Goal: Task Accomplishment & Management: Manage account settings

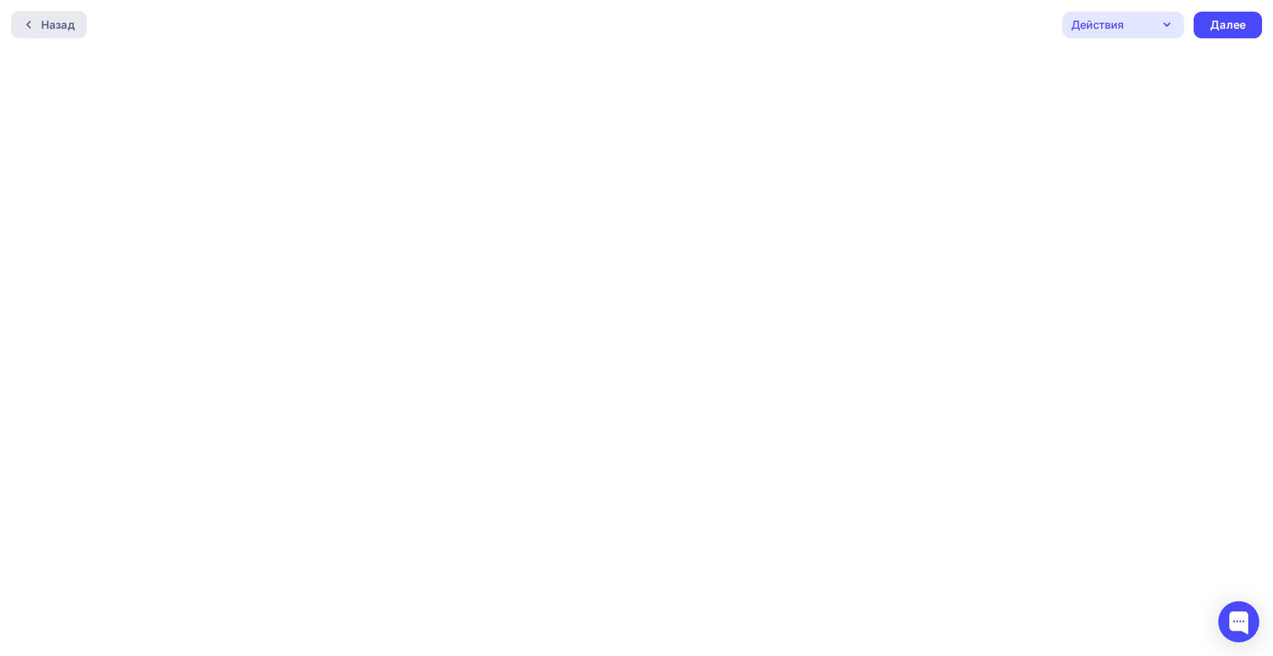
click at [60, 18] on div "Назад" at bounding box center [58, 24] width 34 height 16
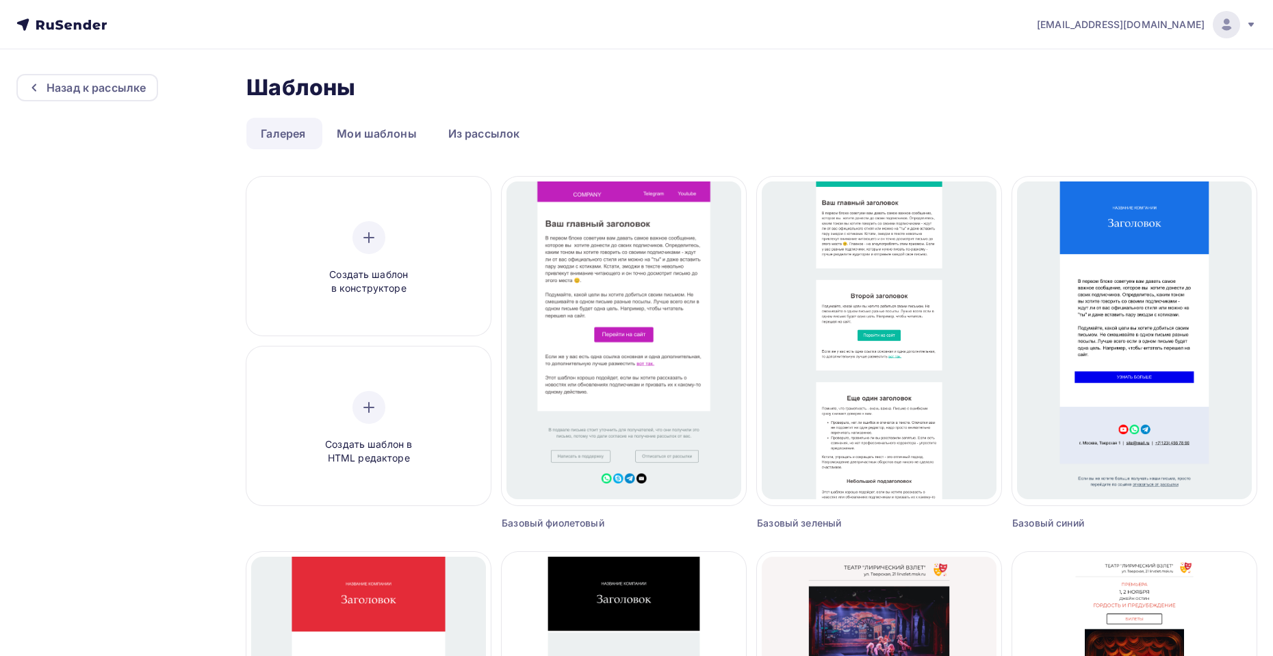
click at [72, 30] on icon at bounding box center [61, 24] width 90 height 16
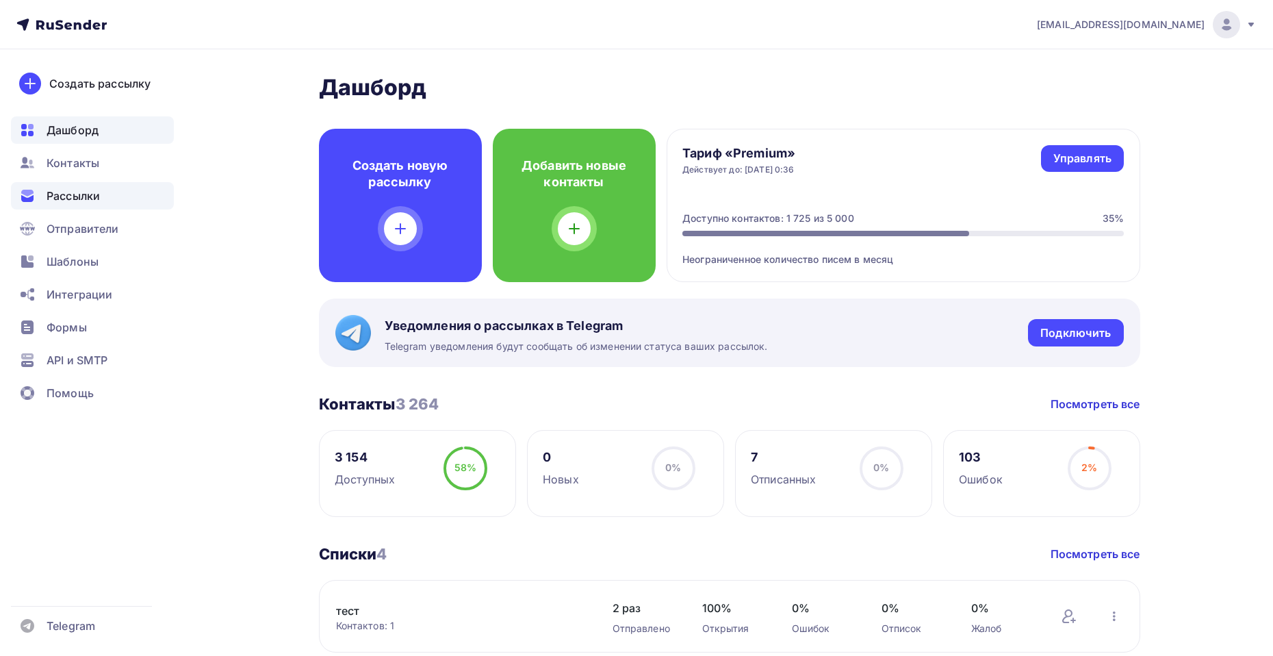
click at [96, 191] on span "Рассылки" at bounding box center [73, 196] width 53 height 16
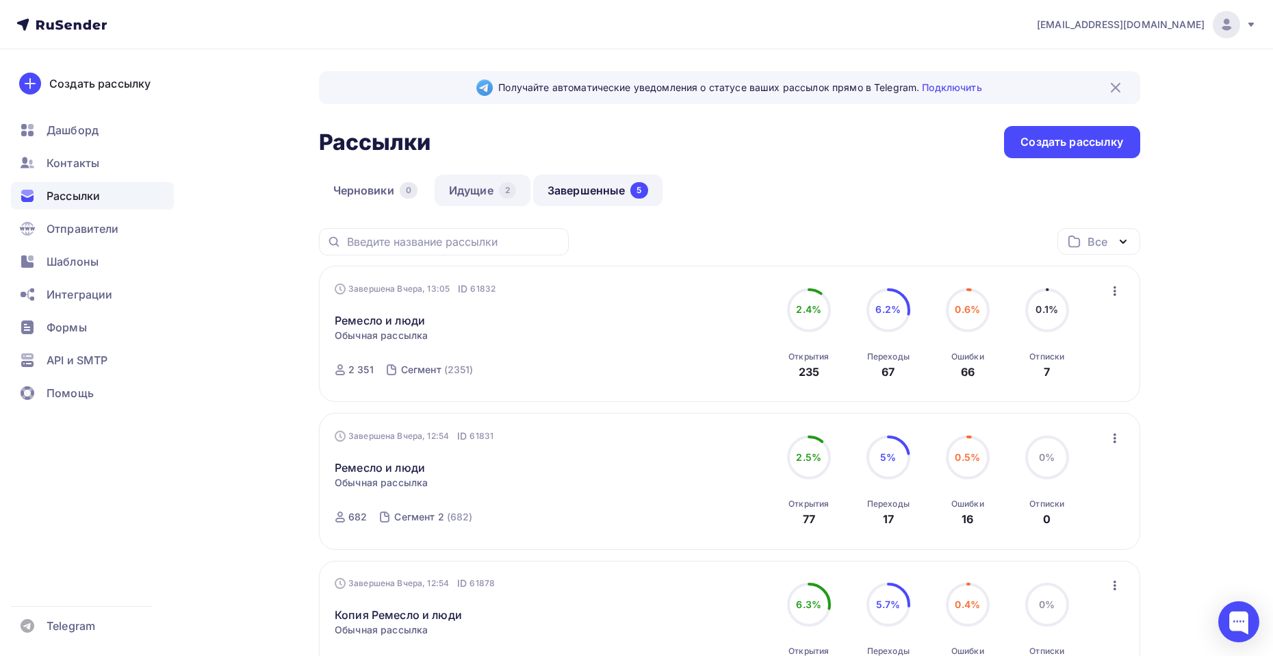
click at [476, 194] on link "Идущие 2" at bounding box center [483, 190] width 96 height 31
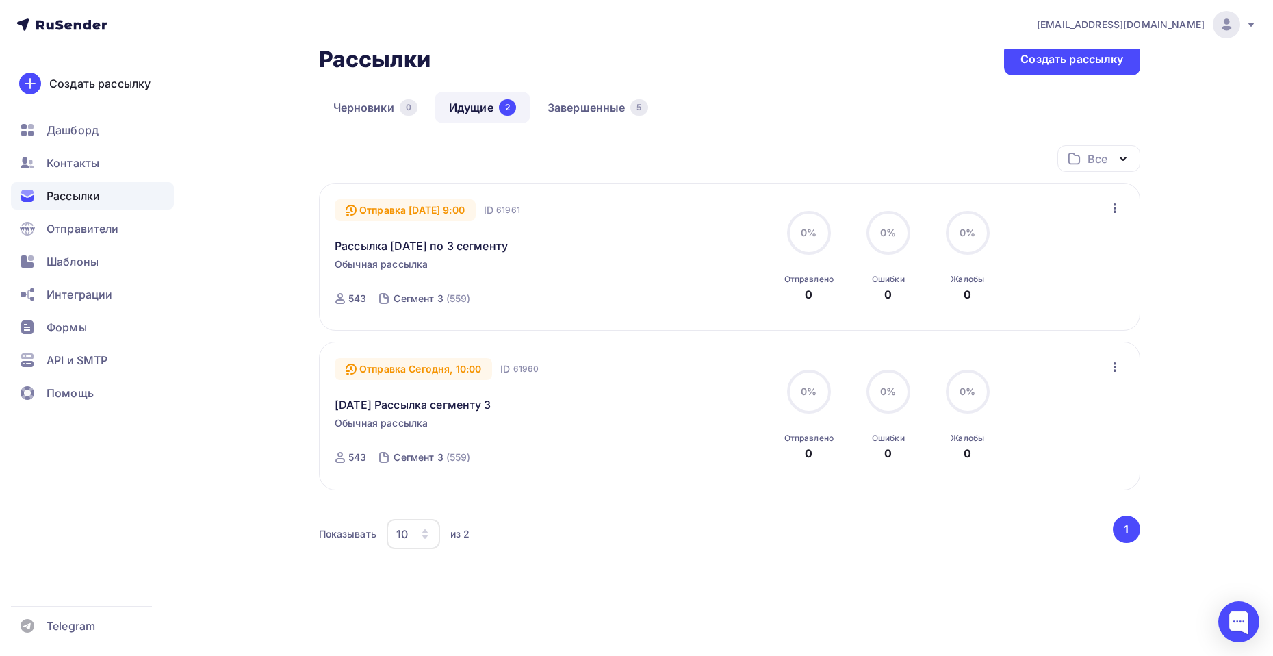
scroll to position [116, 0]
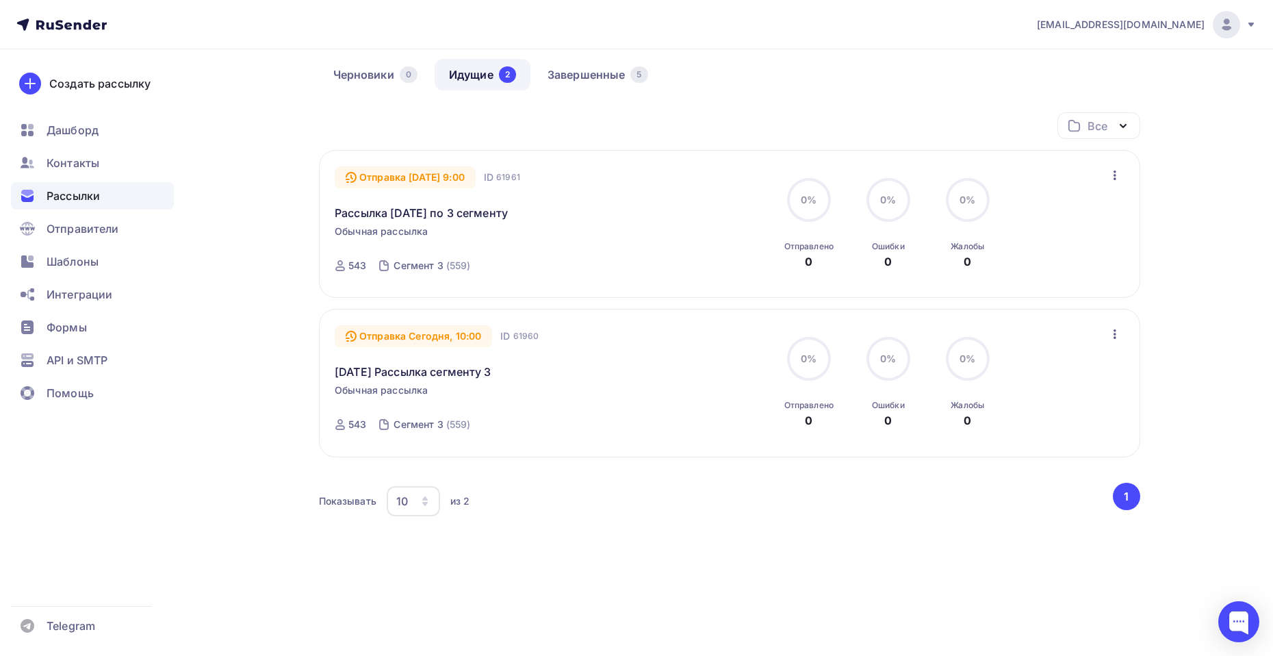
click at [1250, 24] on icon at bounding box center [1251, 25] width 5 height 4
click at [1065, 88] on span "[DEMOGRAPHIC_DATA]" at bounding box center [1113, 87] width 125 height 16
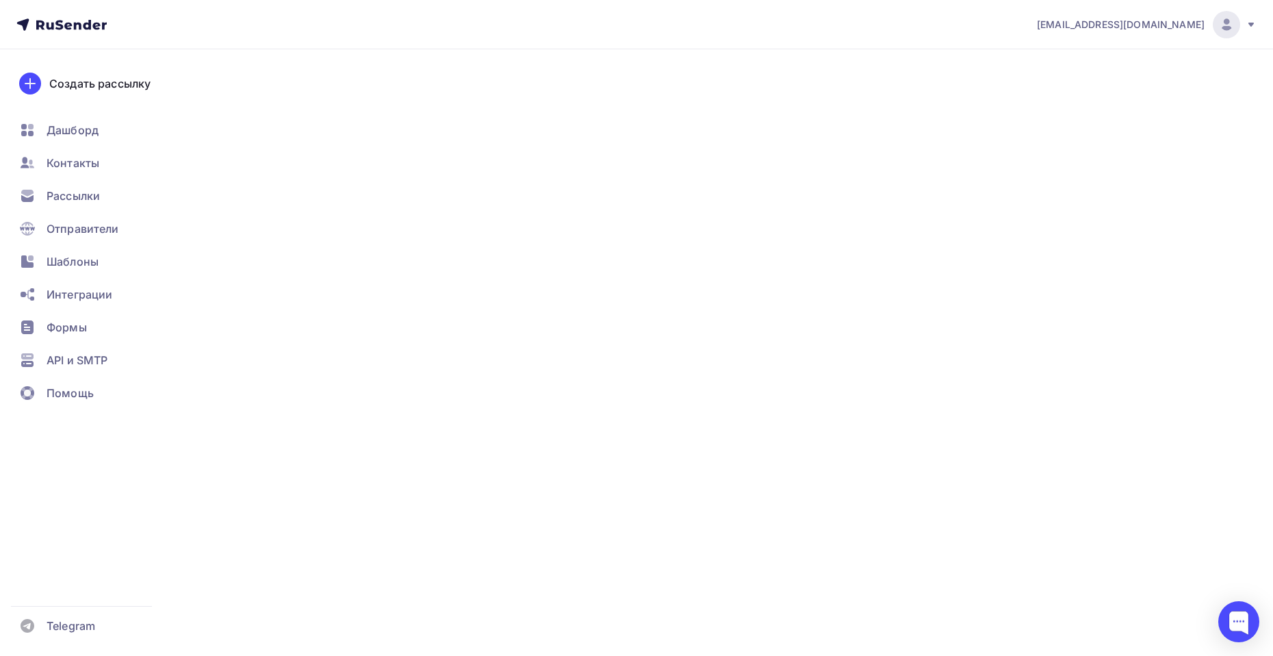
type input "500"
type input "100"
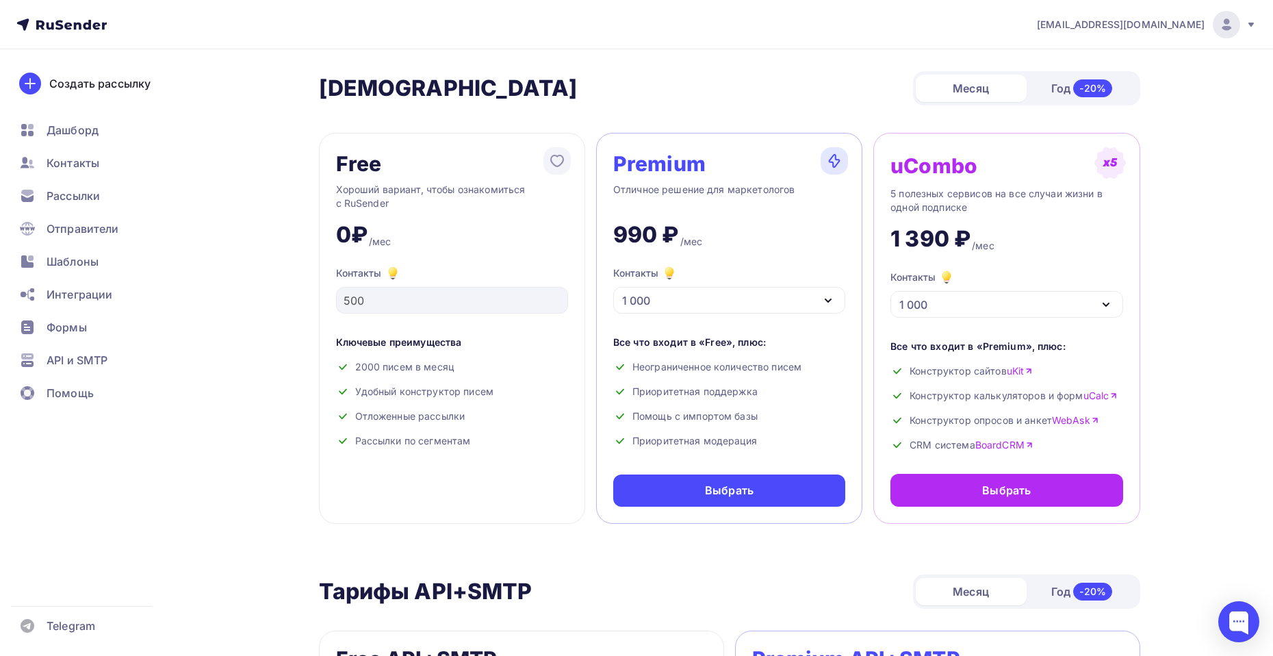
click at [1130, 25] on span "[EMAIL_ADDRESS][DOMAIN_NAME]" at bounding box center [1121, 25] width 168 height 14
click at [1073, 64] on span "Аккаунт" at bounding box center [1073, 60] width 45 height 16
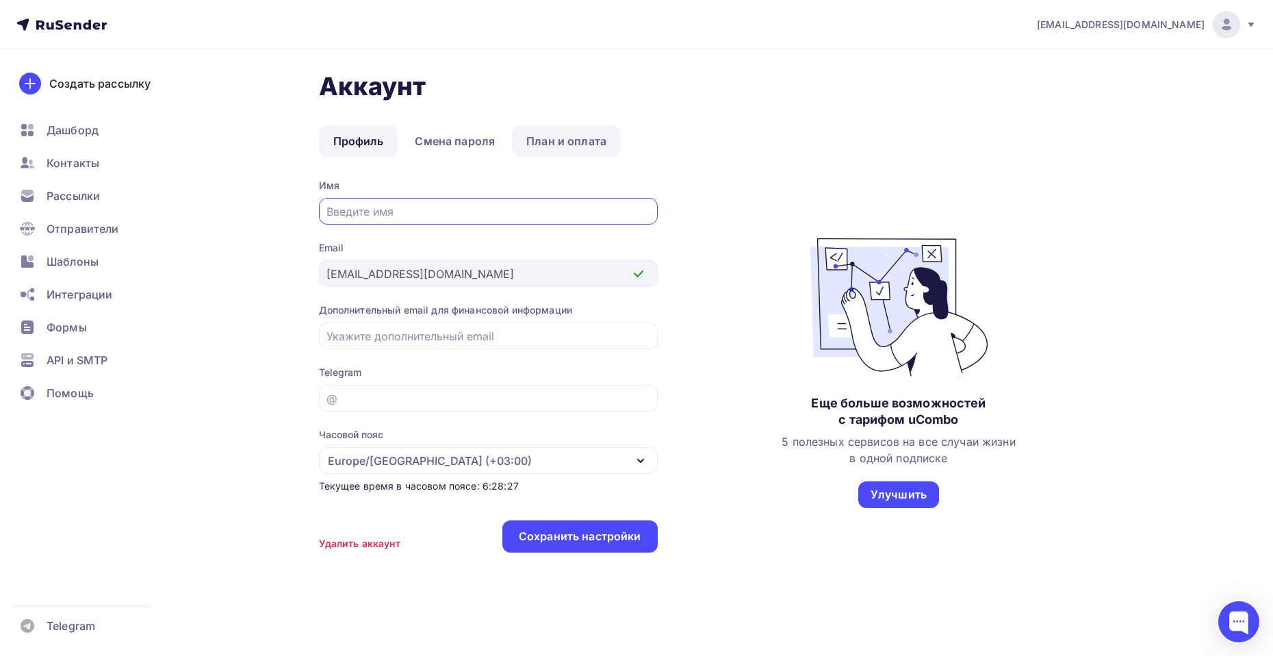
click at [545, 139] on link "План и оплата" at bounding box center [566, 140] width 109 height 31
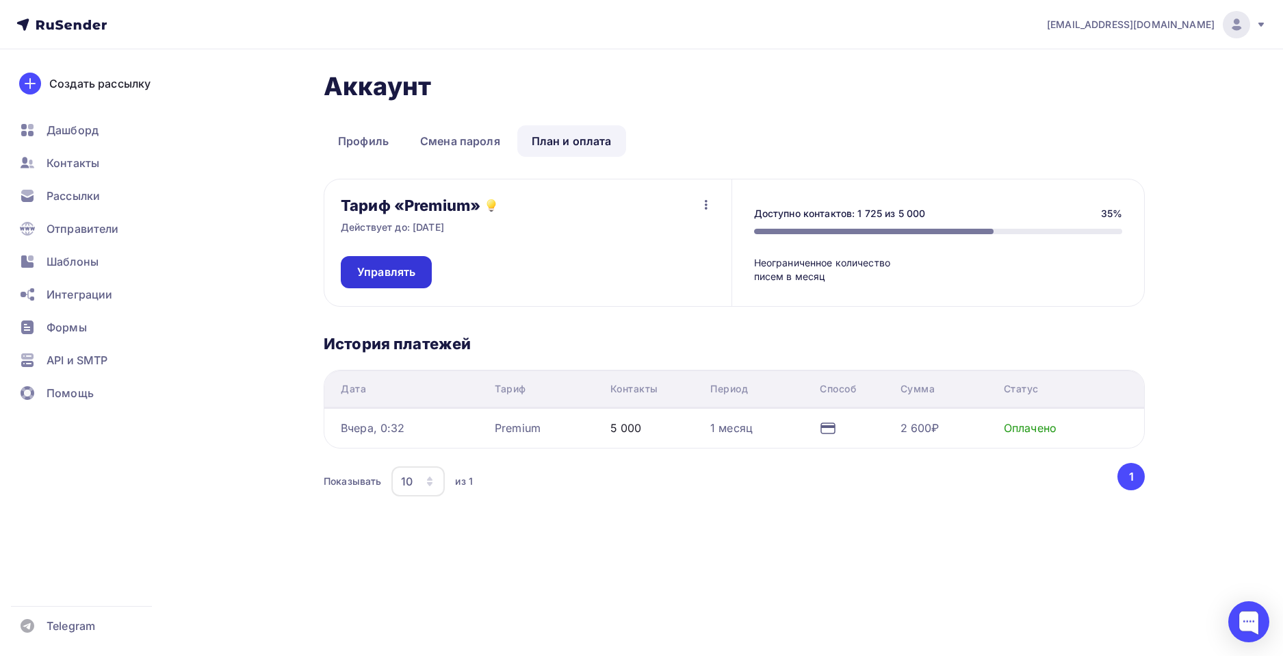
click at [395, 274] on span "Управлять" at bounding box center [386, 272] width 58 height 16
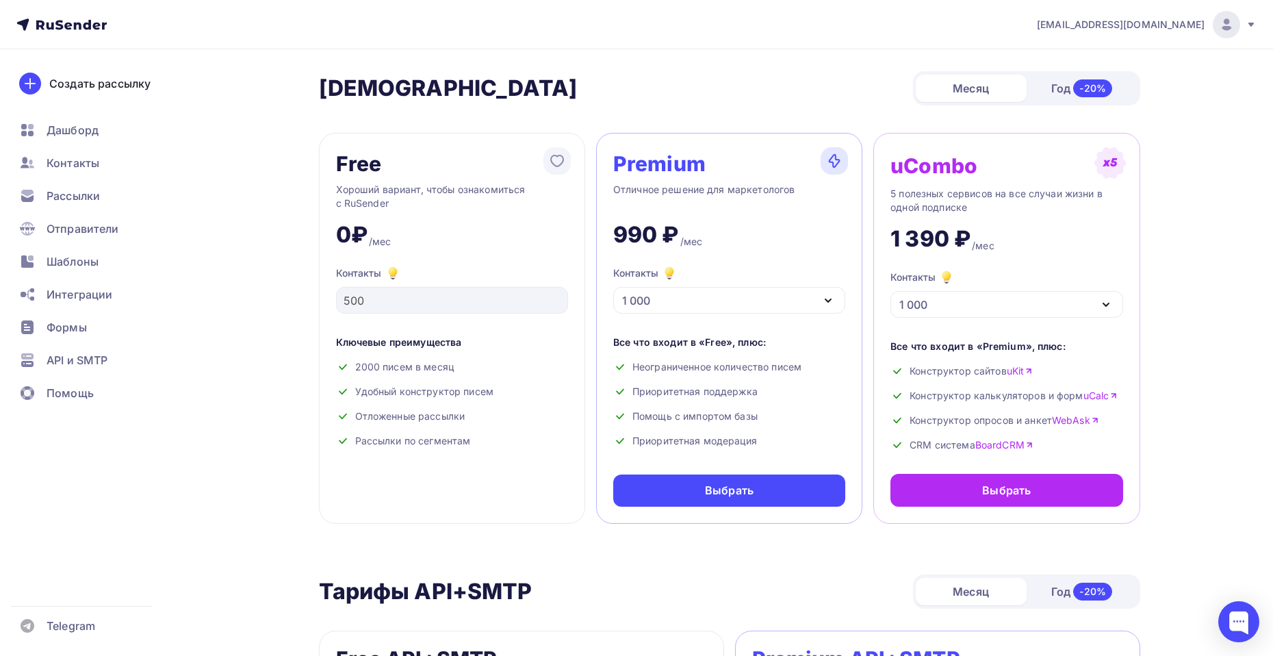
click at [1249, 30] on div "[EMAIL_ADDRESS][DOMAIN_NAME]" at bounding box center [1147, 24] width 220 height 27
click at [1082, 86] on span "[DEMOGRAPHIC_DATA]" at bounding box center [1113, 87] width 125 height 16
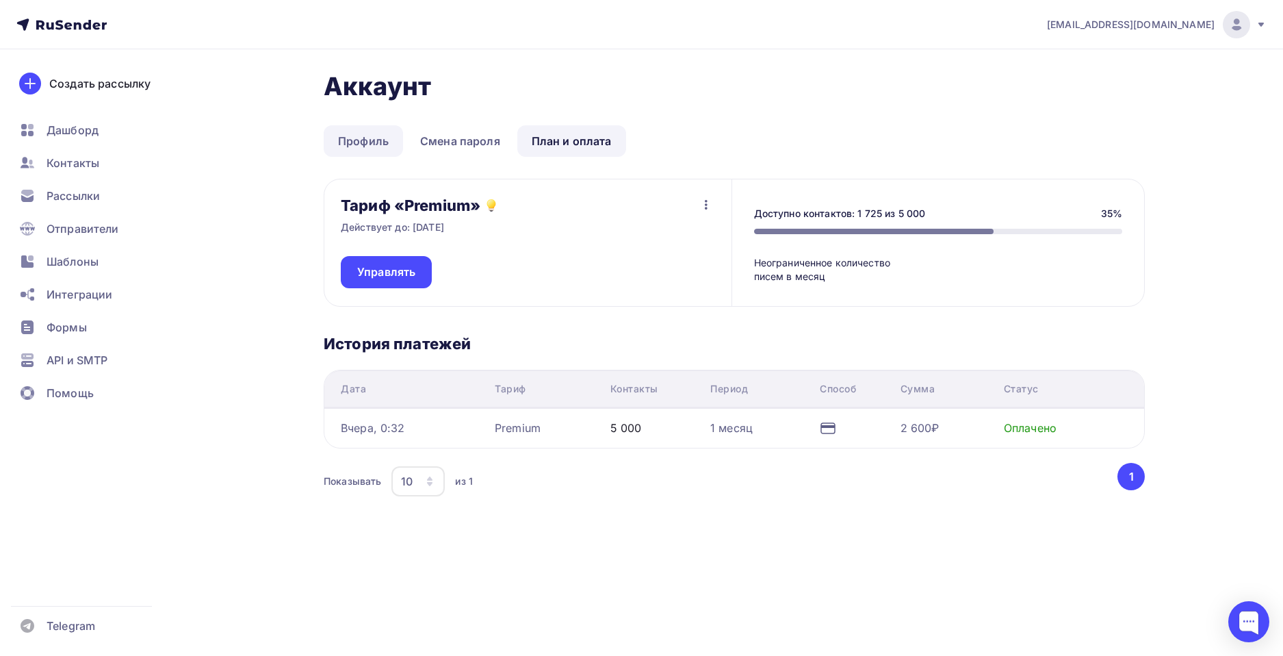
click at [375, 137] on link "Профиль" at bounding box center [363, 140] width 79 height 31
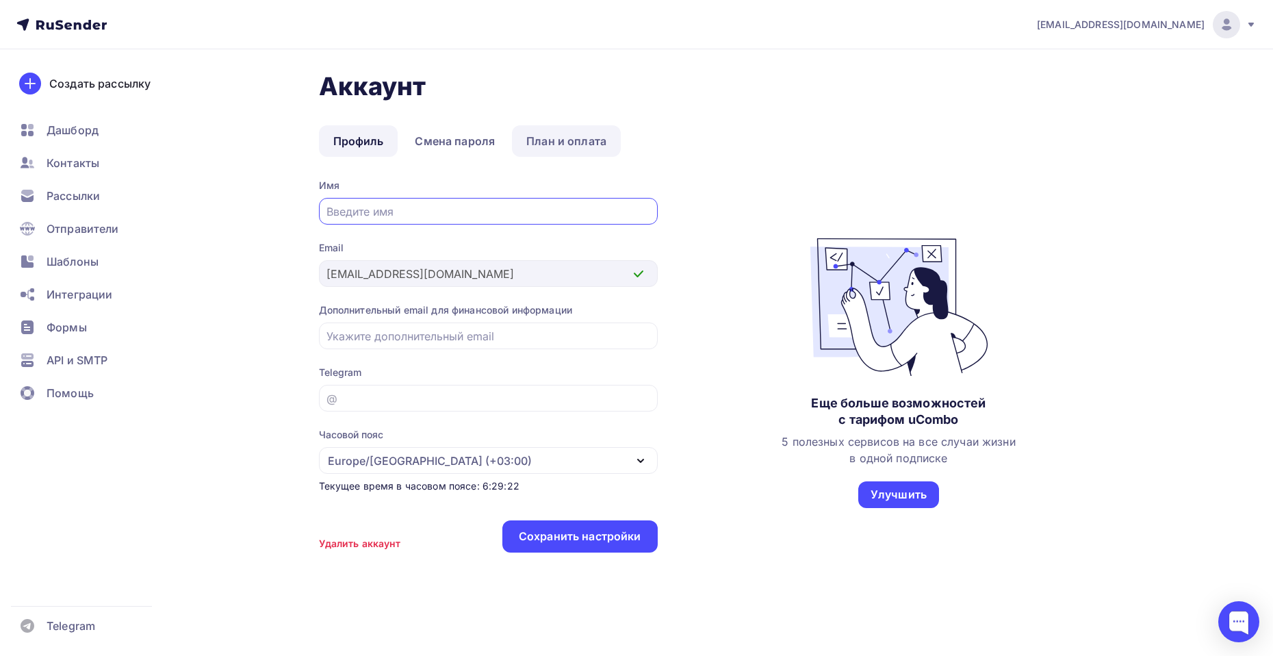
click at [537, 140] on link "План и оплата" at bounding box center [566, 140] width 109 height 31
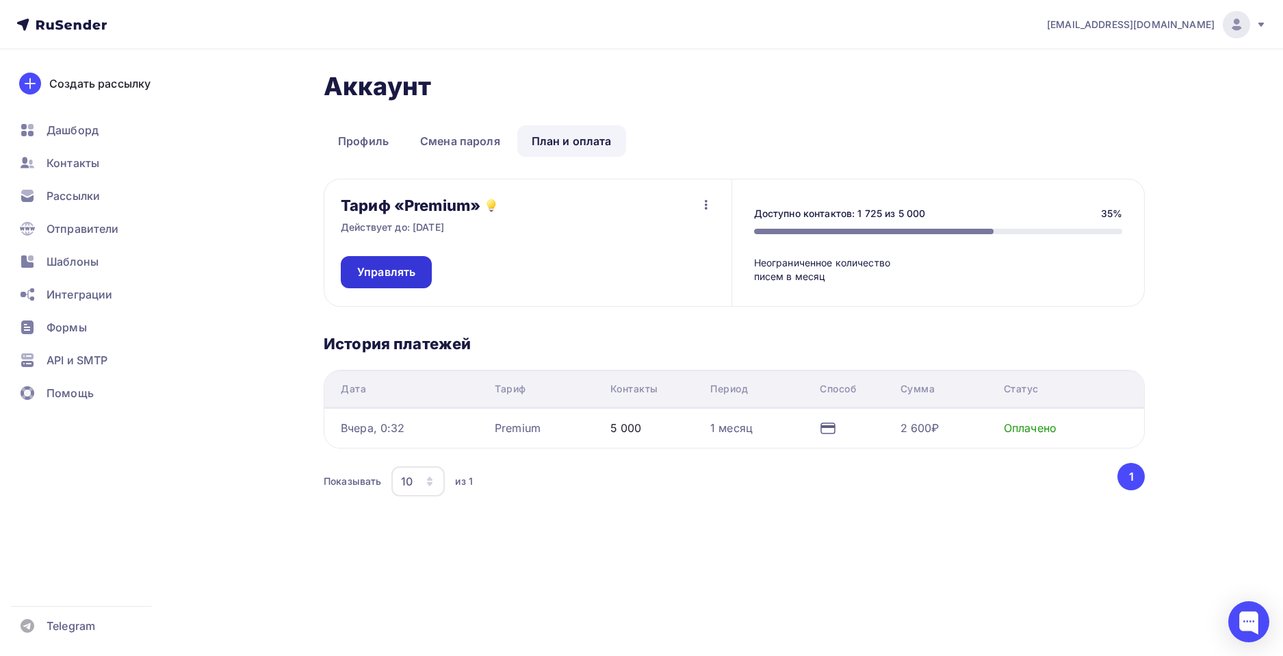
click at [397, 267] on span "Управлять" at bounding box center [386, 272] width 58 height 16
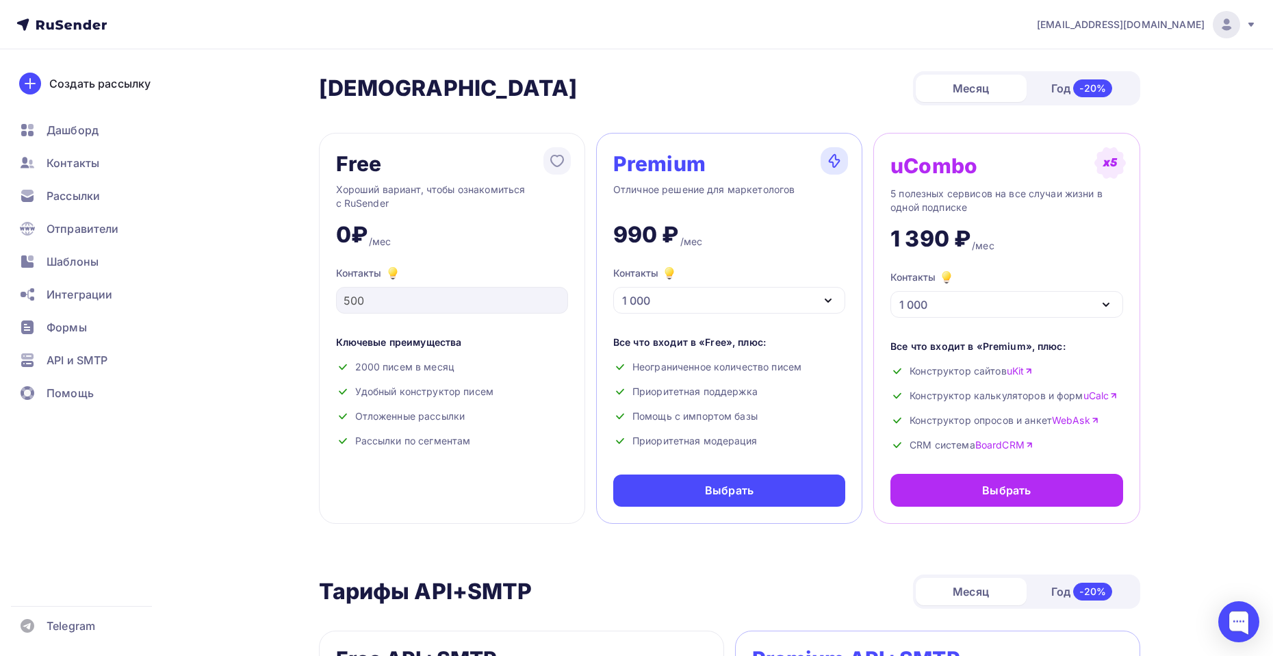
click at [828, 305] on icon "button" at bounding box center [828, 300] width 16 height 16
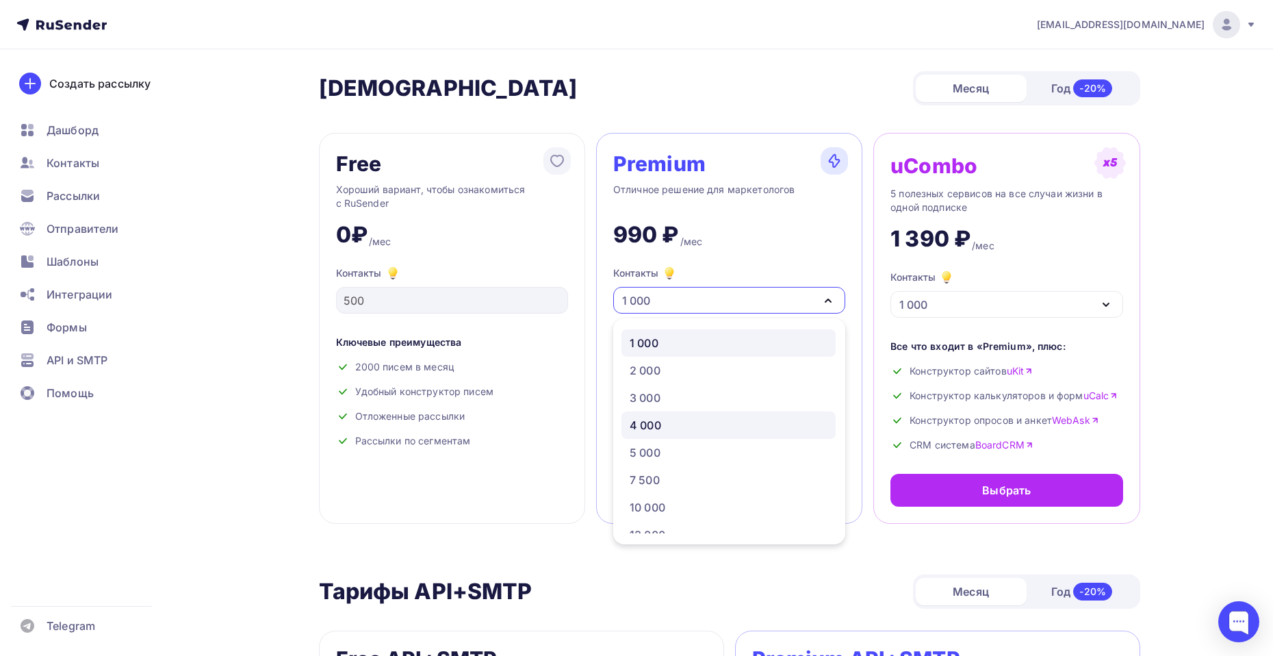
click at [658, 428] on div "4 000" at bounding box center [645, 425] width 31 height 16
